Goal: Transaction & Acquisition: Subscribe to service/newsletter

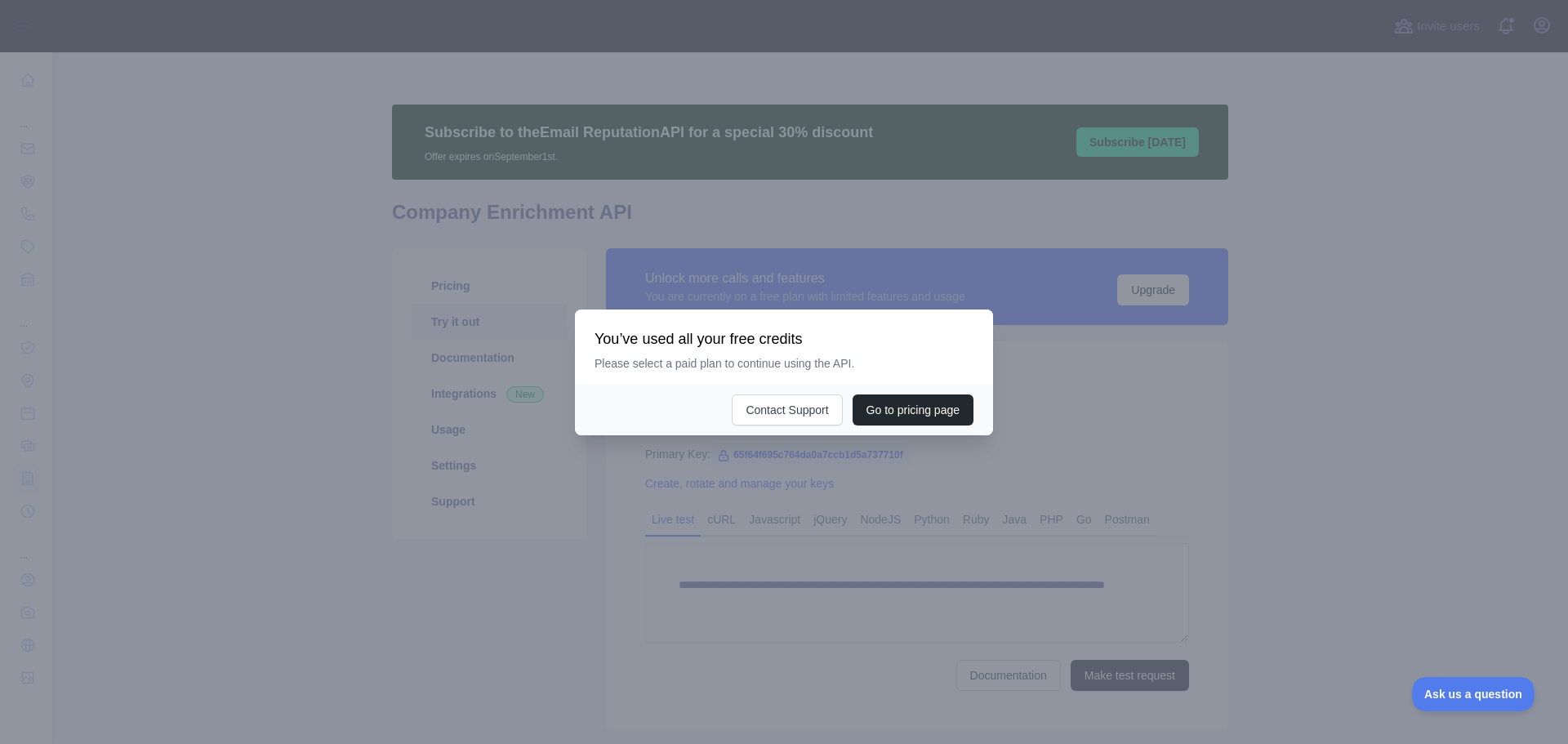
click at [1115, 429] on div at bounding box center [784, 372] width 1568 height 744
